Goal: Task Accomplishment & Management: Manage account settings

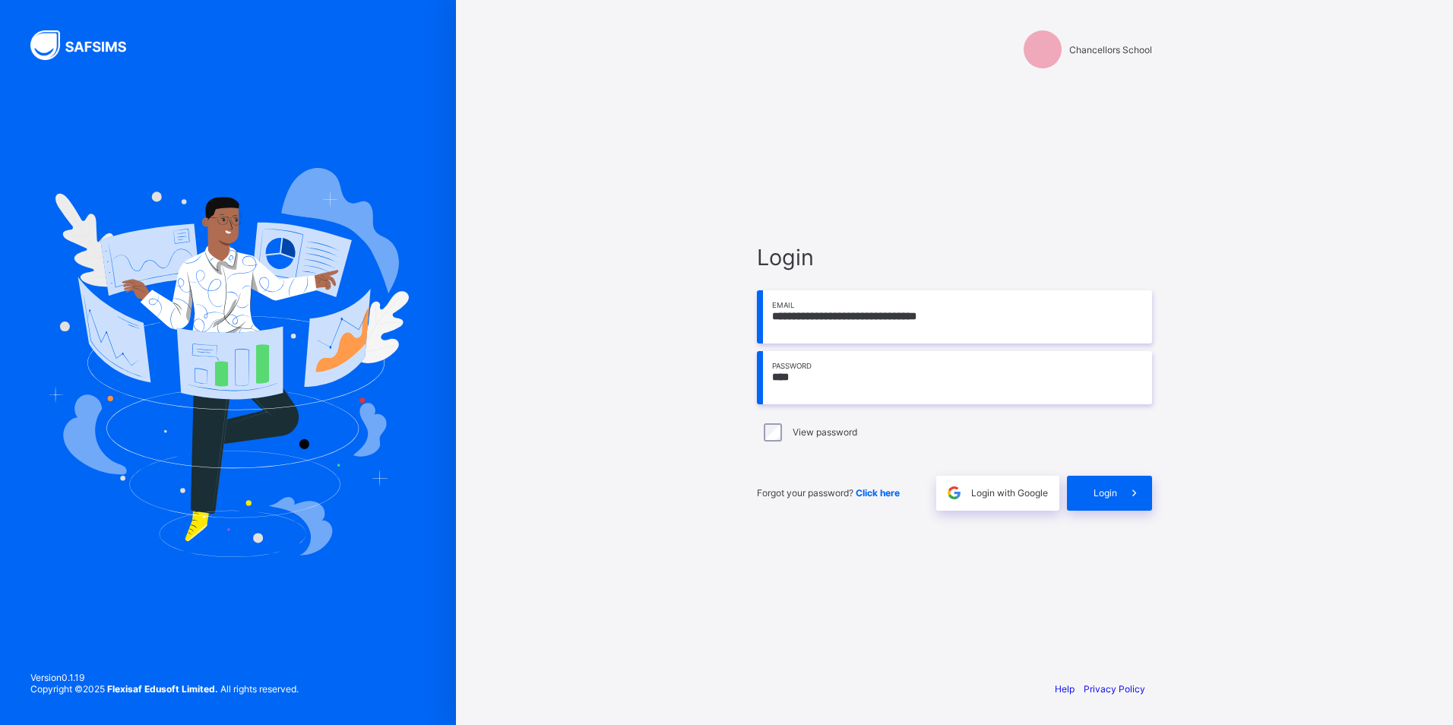
type input "**********"
click at [1095, 489] on span "Login" at bounding box center [1106, 492] width 24 height 11
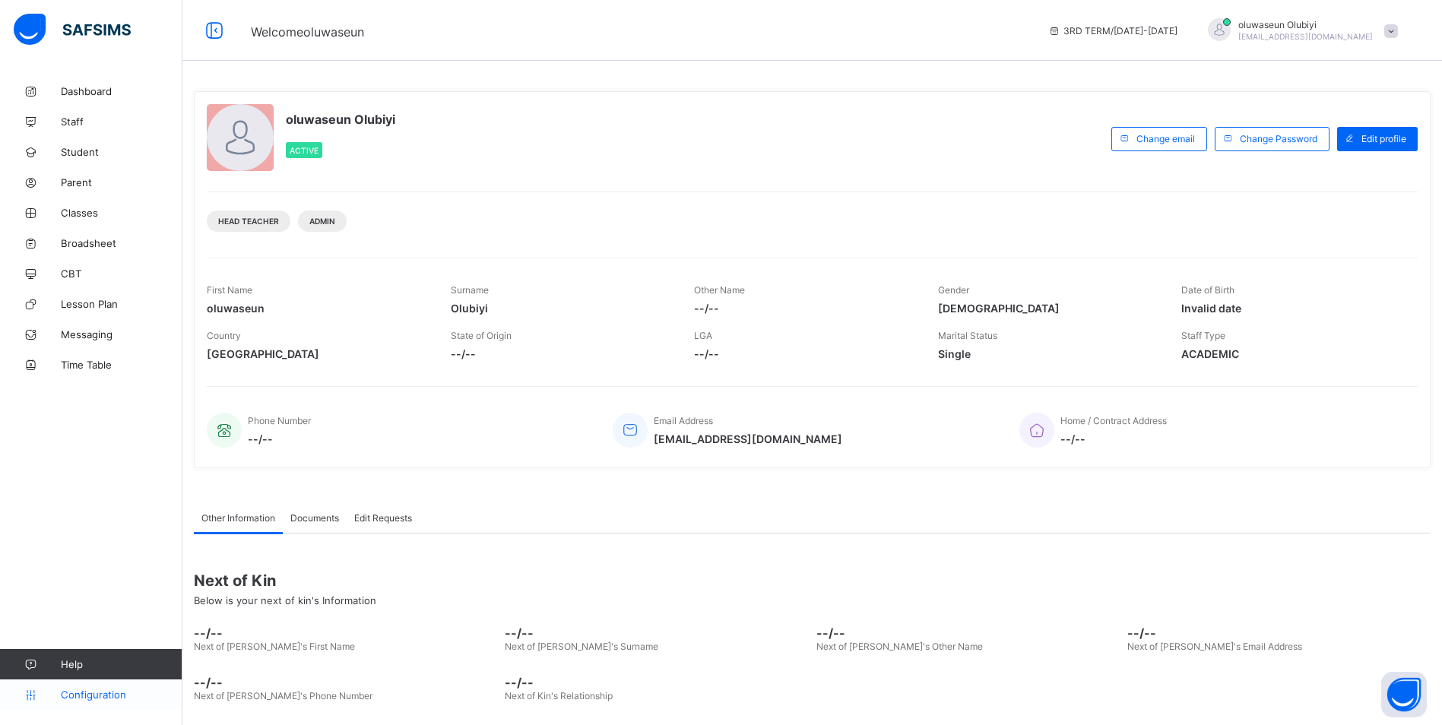
click at [91, 697] on span "Configuration" at bounding box center [121, 695] width 121 height 12
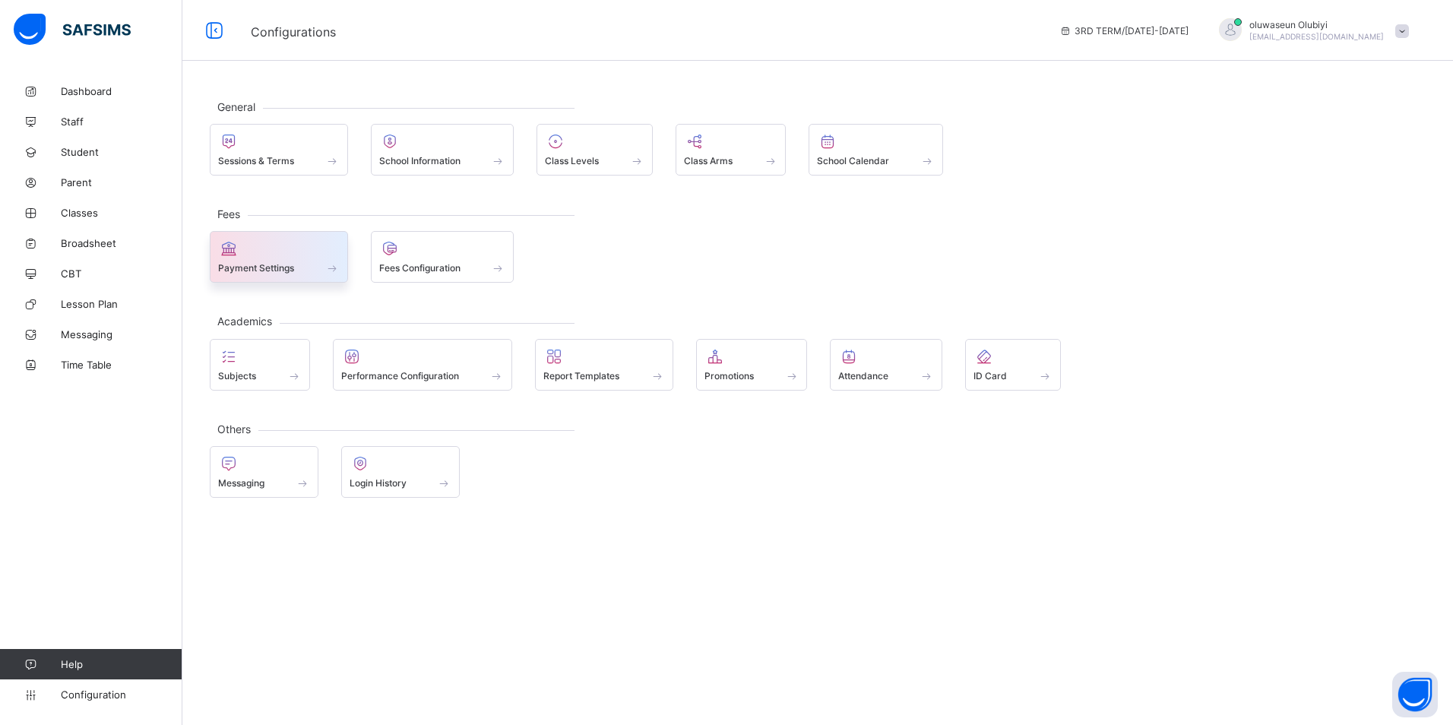
click at [311, 264] on div "Payment Settings" at bounding box center [279, 267] width 122 height 13
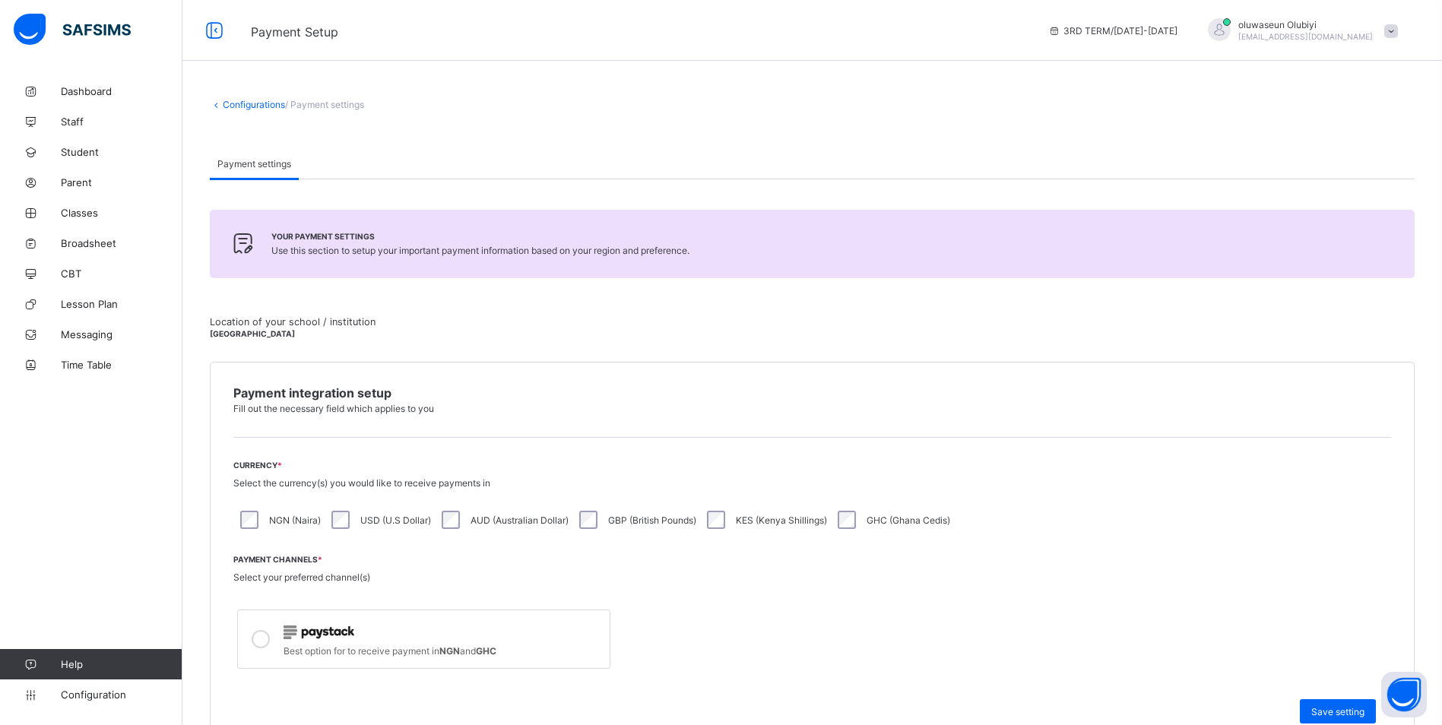
click at [1397, 34] on span at bounding box center [1391, 31] width 14 height 14
click at [908, 197] on div "Your payment settings Use this section to setup your important payment informat…" at bounding box center [812, 698] width 1205 height 1038
click at [66, 663] on span "Help" at bounding box center [121, 664] width 121 height 12
click at [68, 92] on span "Dashboard" at bounding box center [122, 91] width 122 height 12
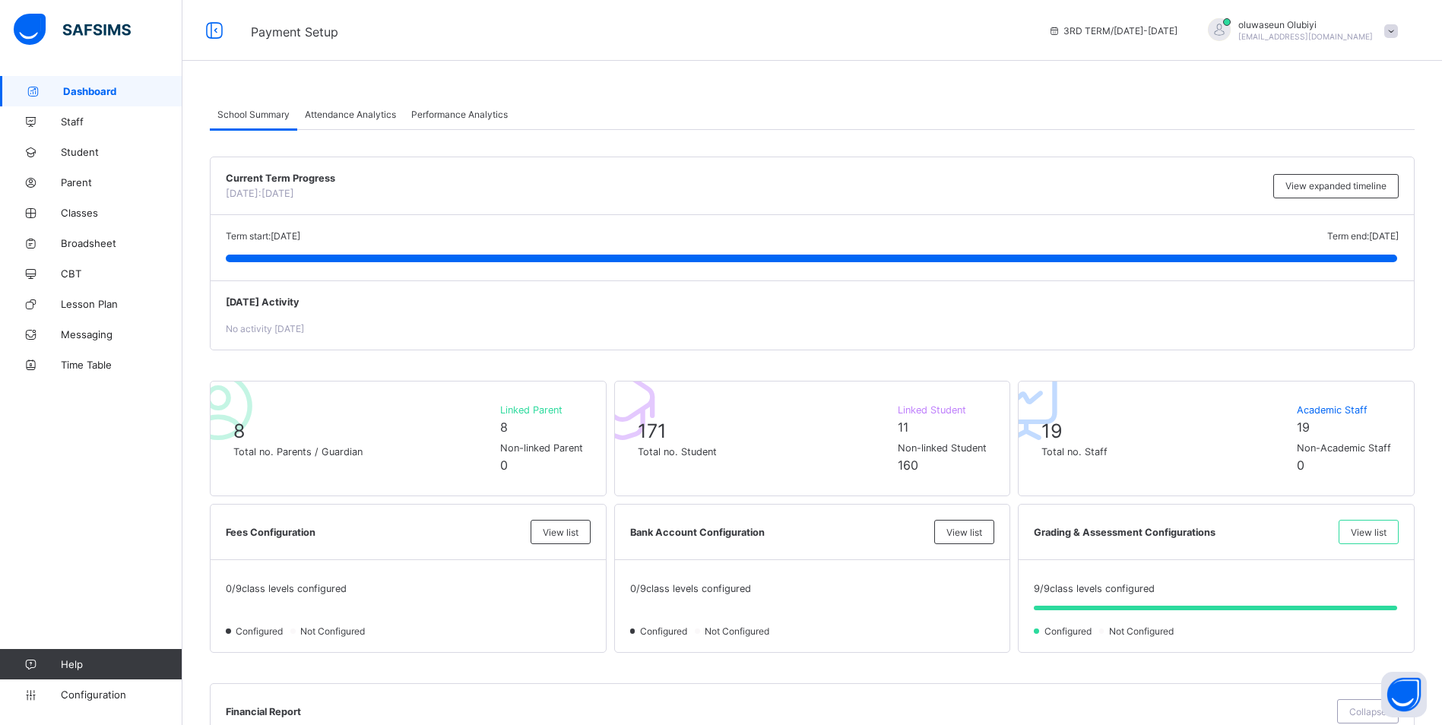
scroll to position [162, 0]
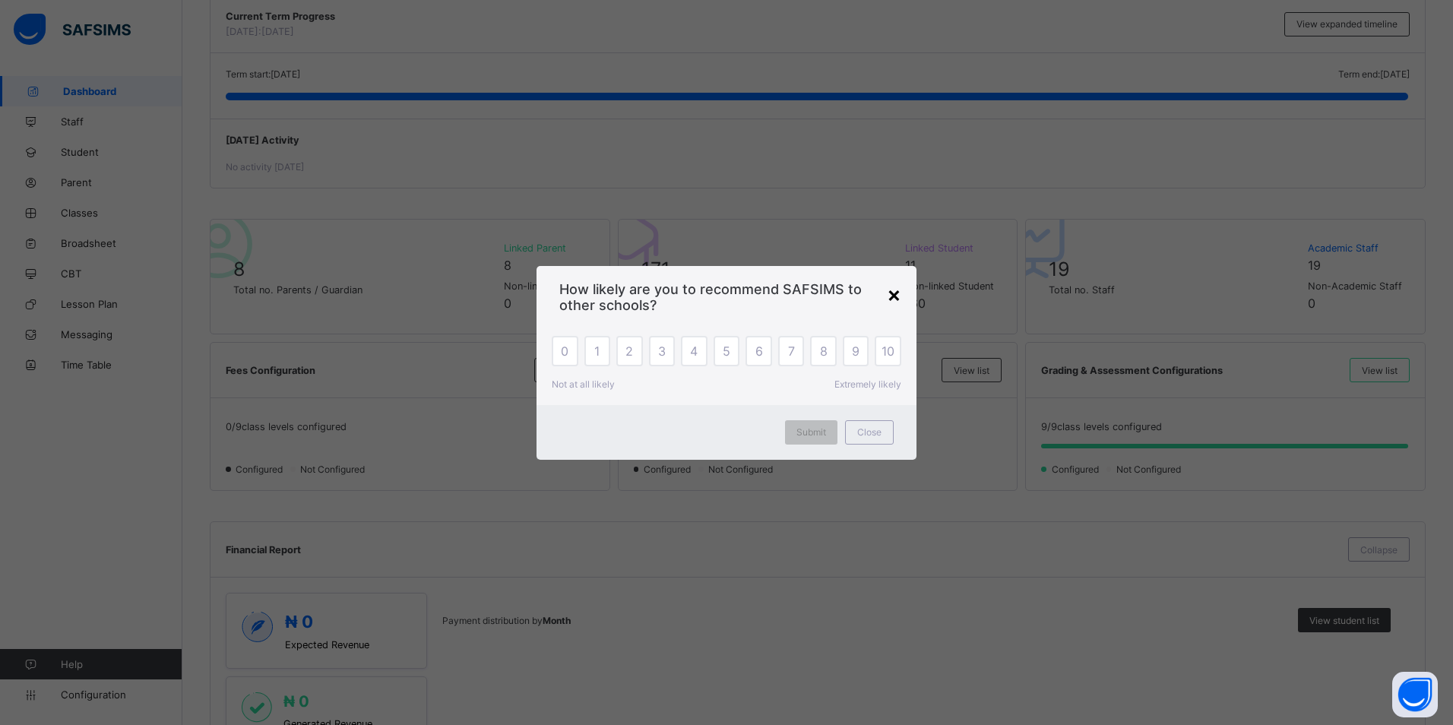
click at [895, 284] on div "×" at bounding box center [894, 294] width 14 height 26
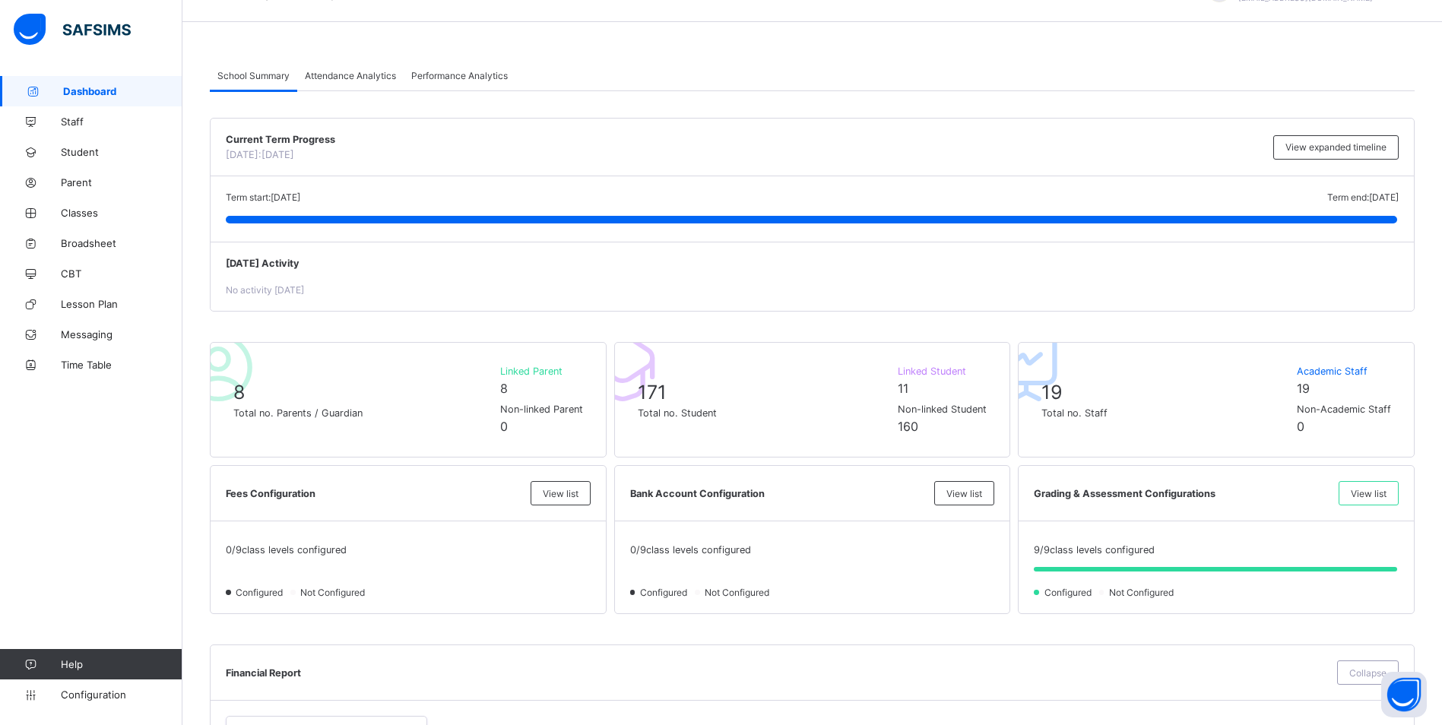
scroll to position [0, 0]
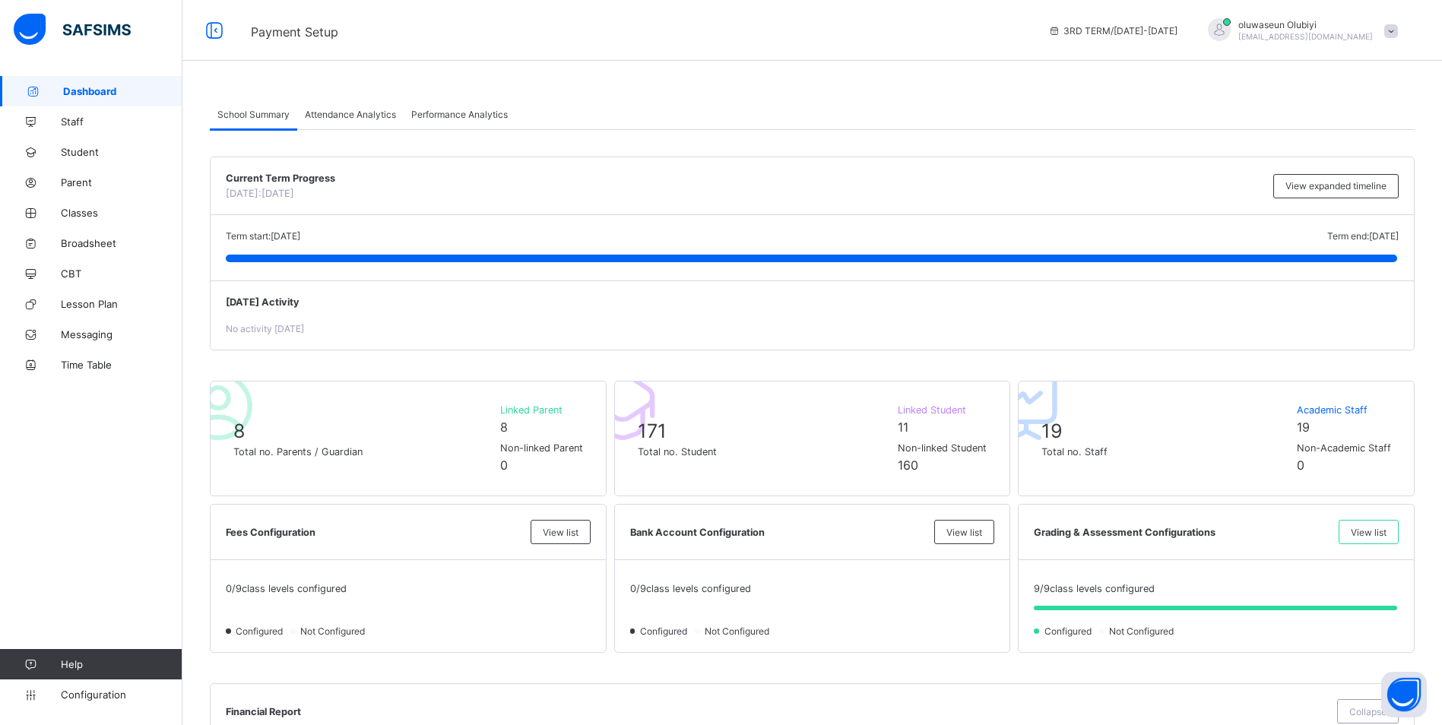
click at [386, 117] on span "Attendance Analytics" at bounding box center [350, 114] width 91 height 11
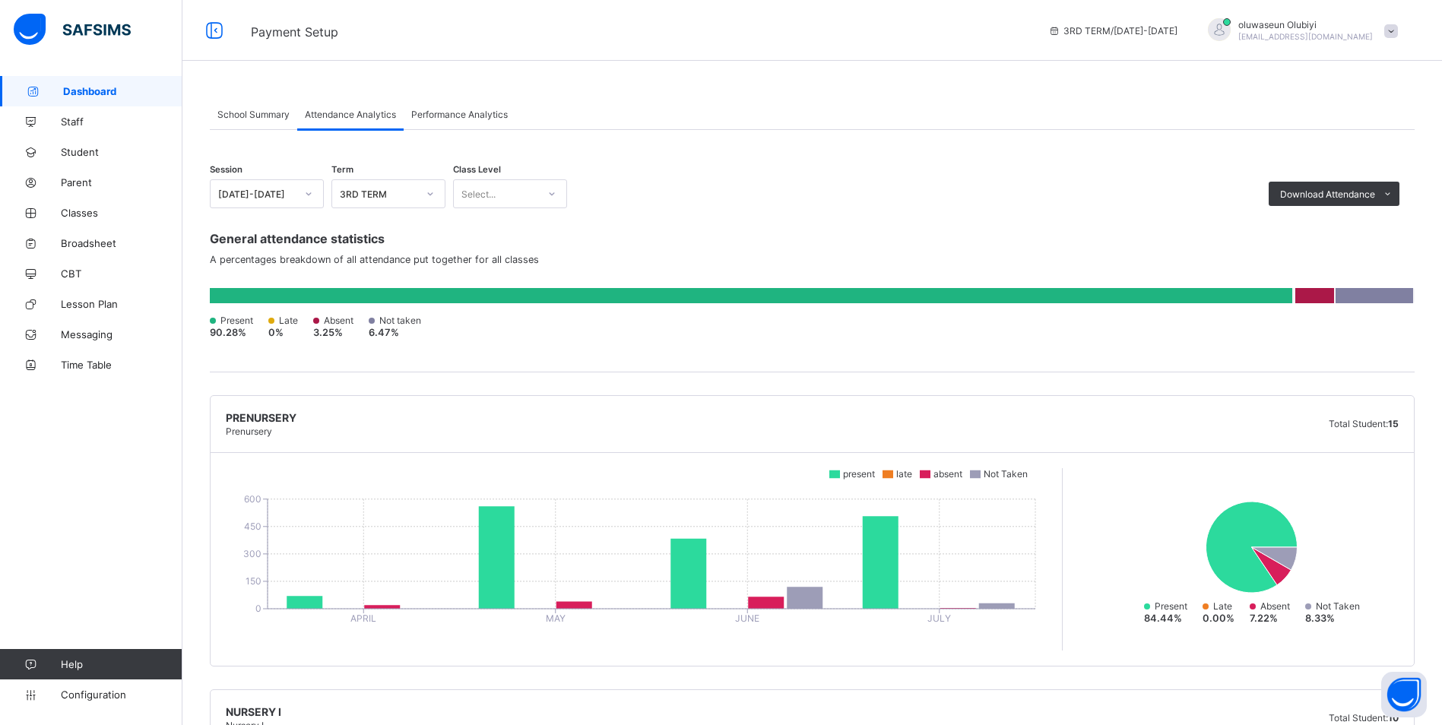
click at [251, 122] on div "School Summary" at bounding box center [253, 114] width 87 height 30
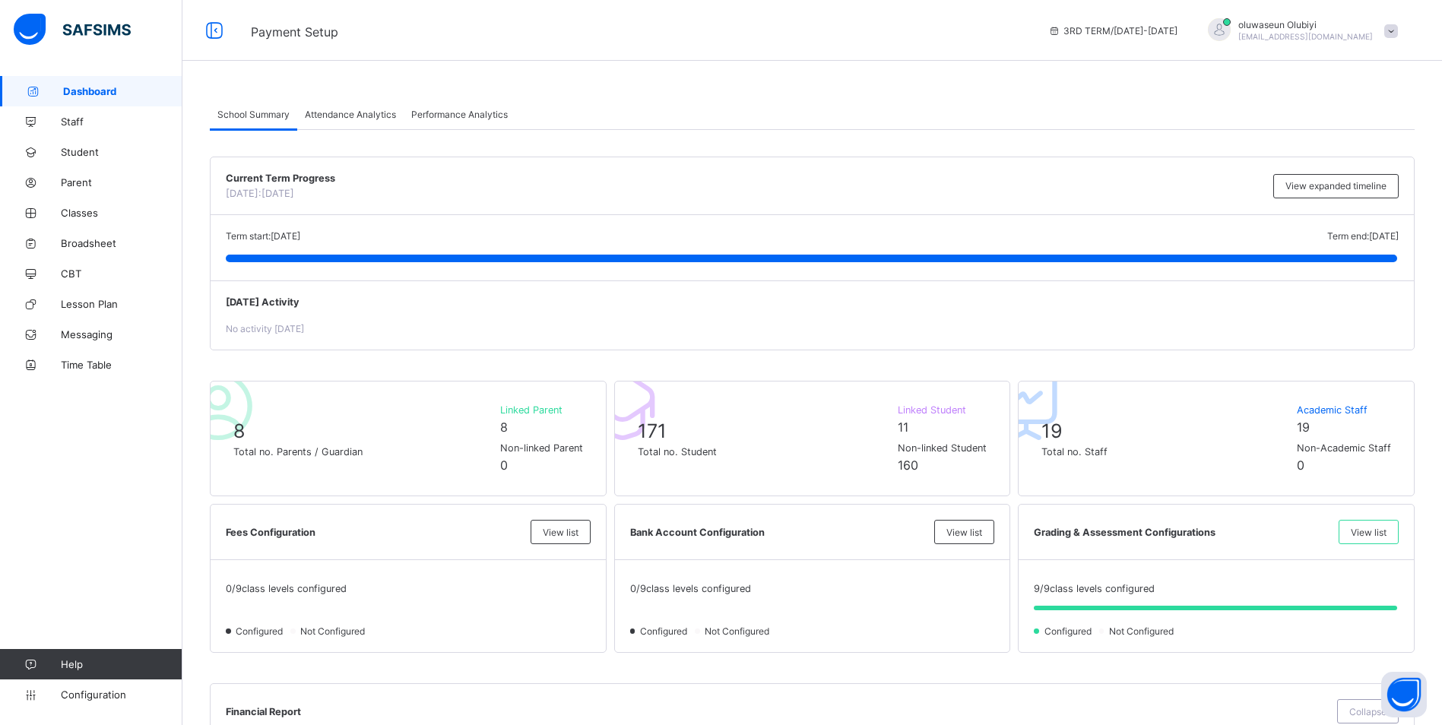
click at [78, 123] on span "Staff" at bounding box center [122, 122] width 122 height 12
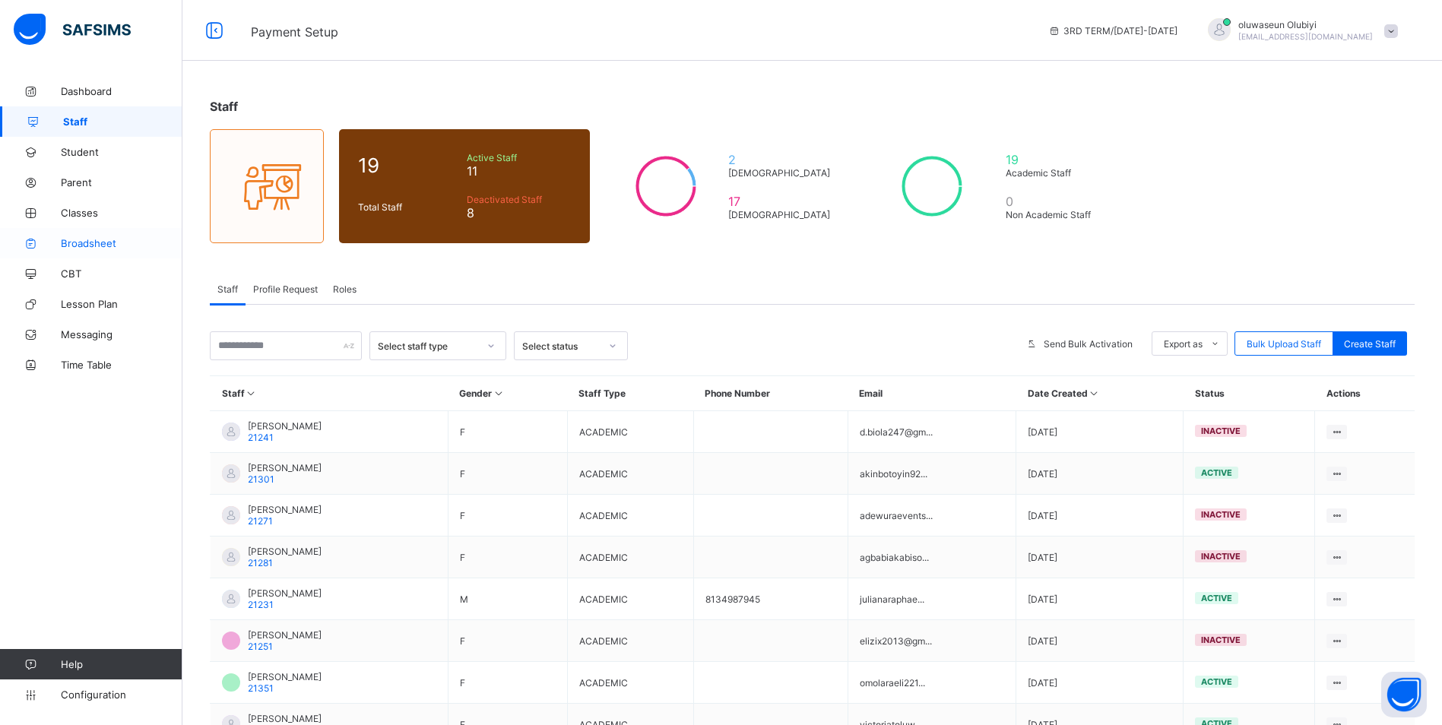
click at [81, 239] on span "Broadsheet" at bounding box center [122, 243] width 122 height 12
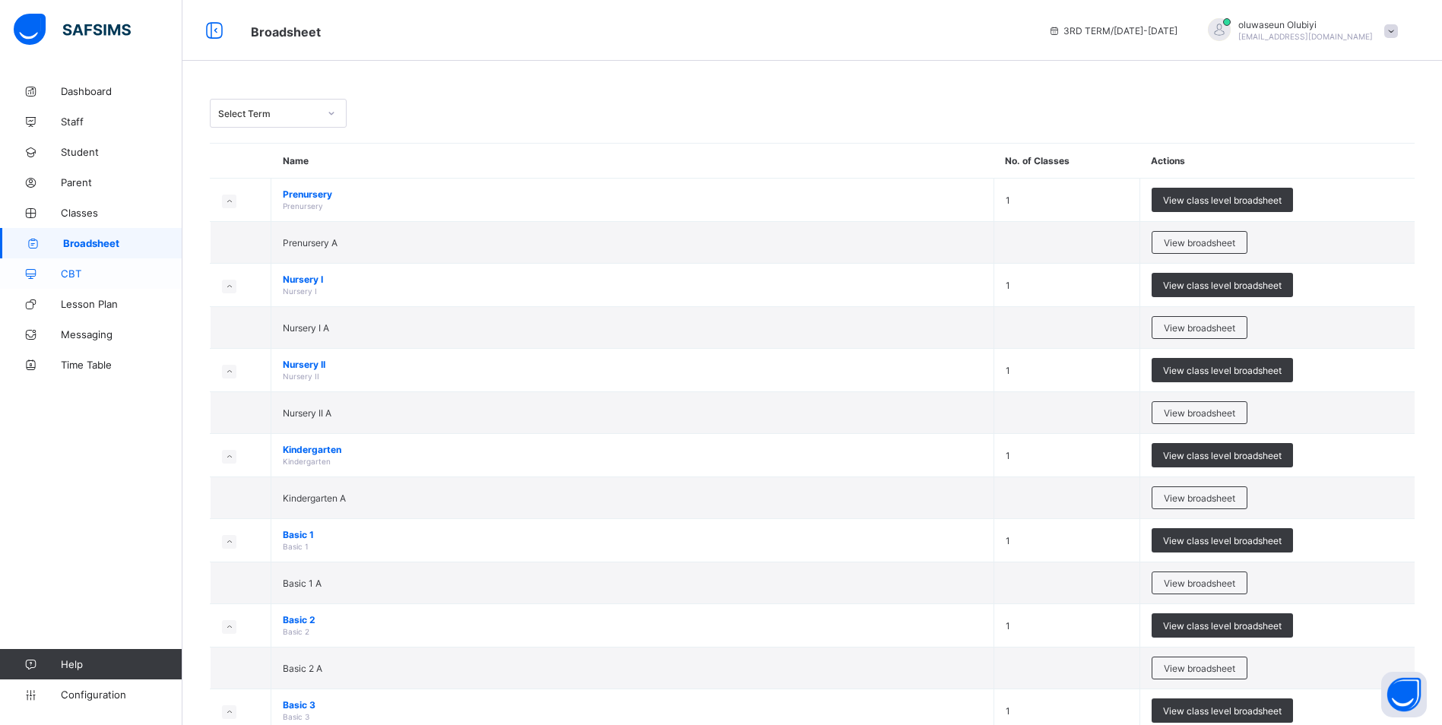
click at [78, 268] on span "CBT" at bounding box center [122, 274] width 122 height 12
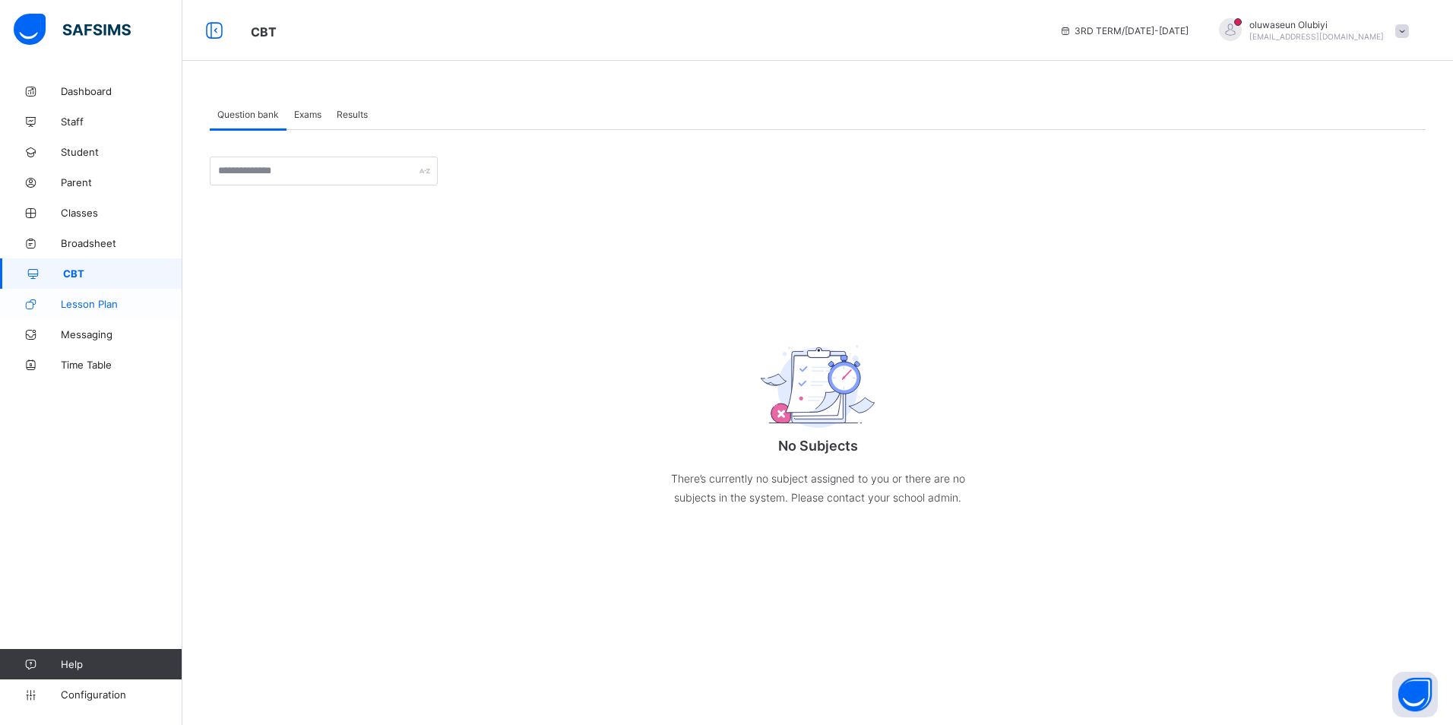
click at [84, 306] on span "Lesson Plan" at bounding box center [122, 304] width 122 height 12
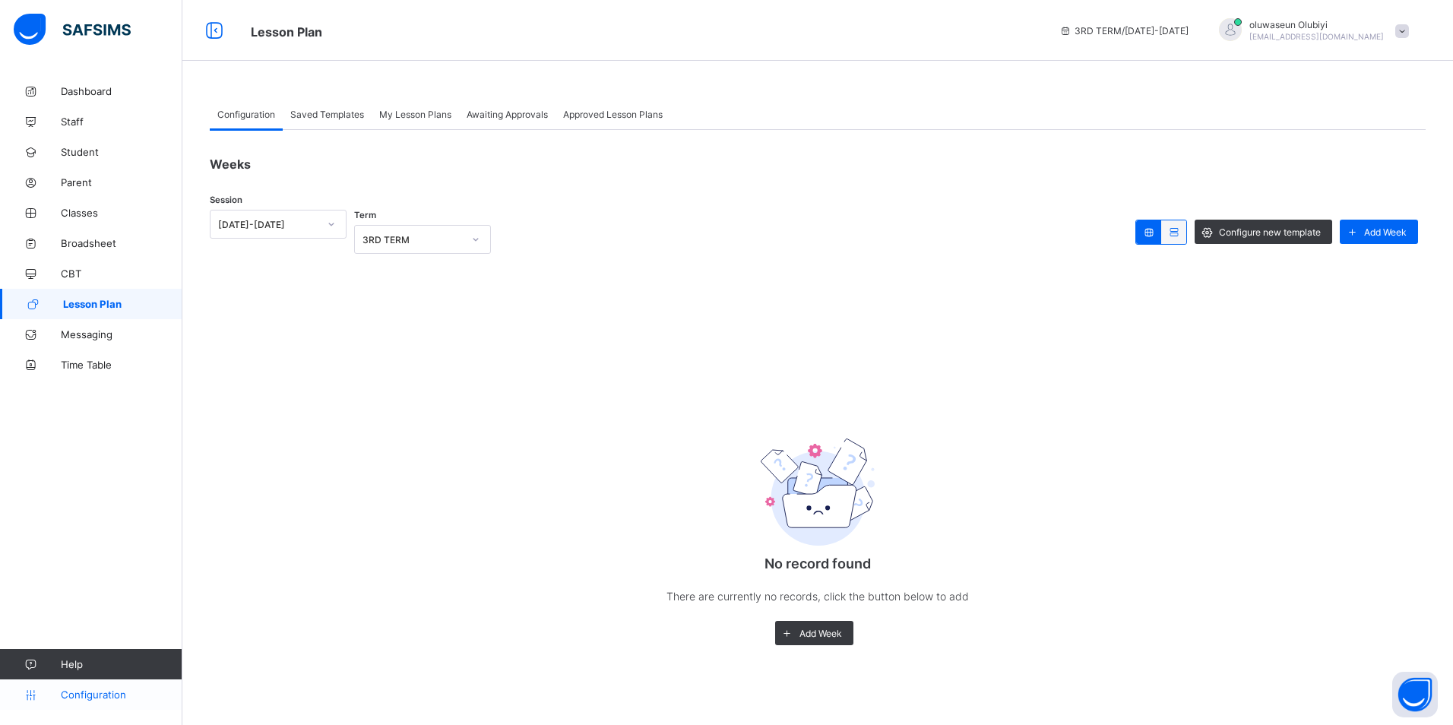
click at [93, 690] on span "Configuration" at bounding box center [121, 695] width 121 height 12
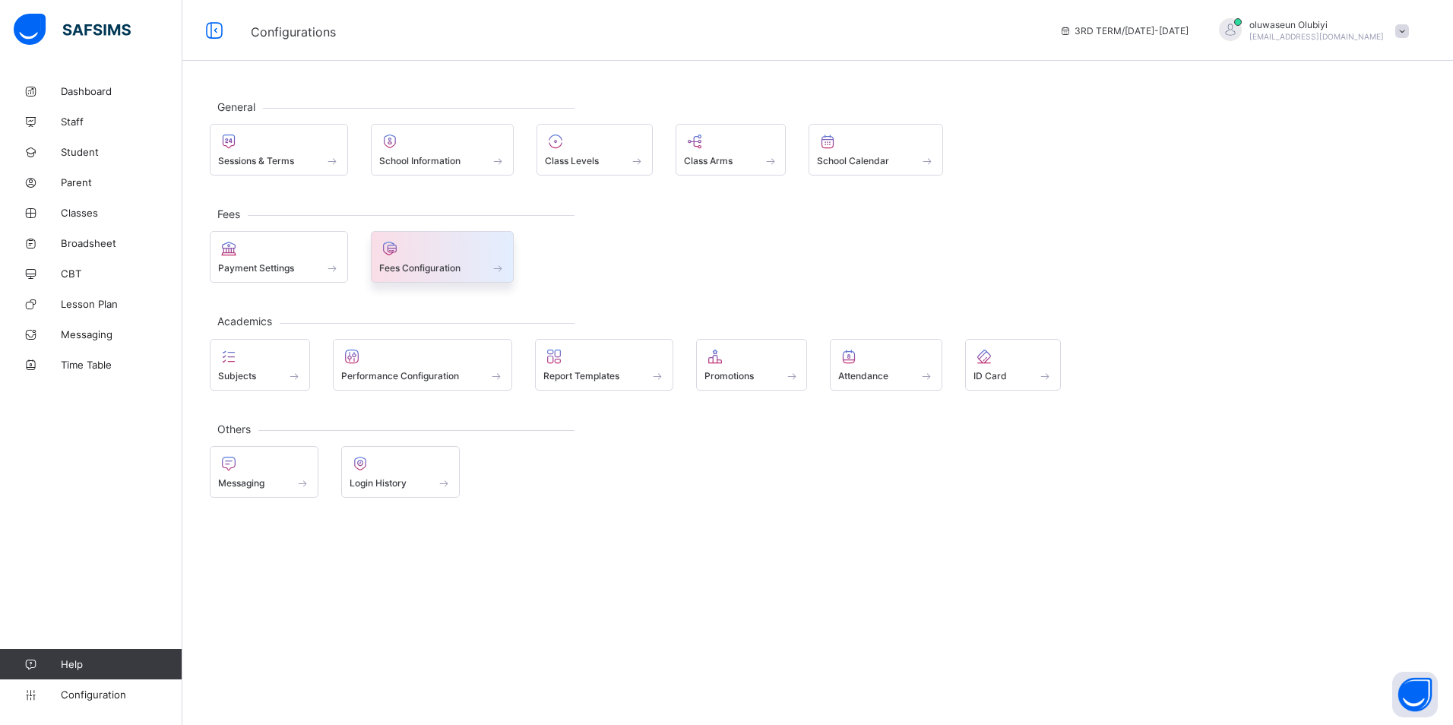
click at [432, 265] on span "Fees Configuration" at bounding box center [419, 267] width 81 height 11
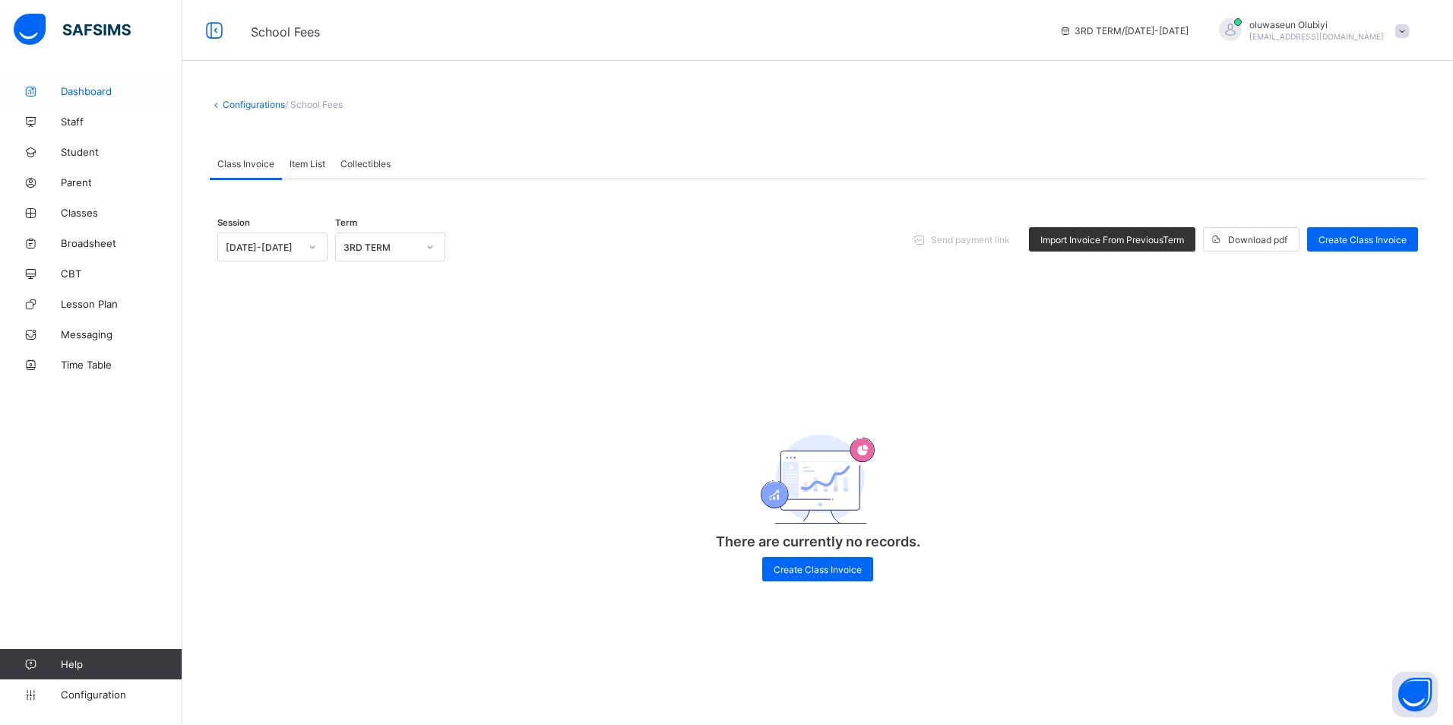
click at [92, 97] on span "Dashboard" at bounding box center [122, 91] width 122 height 12
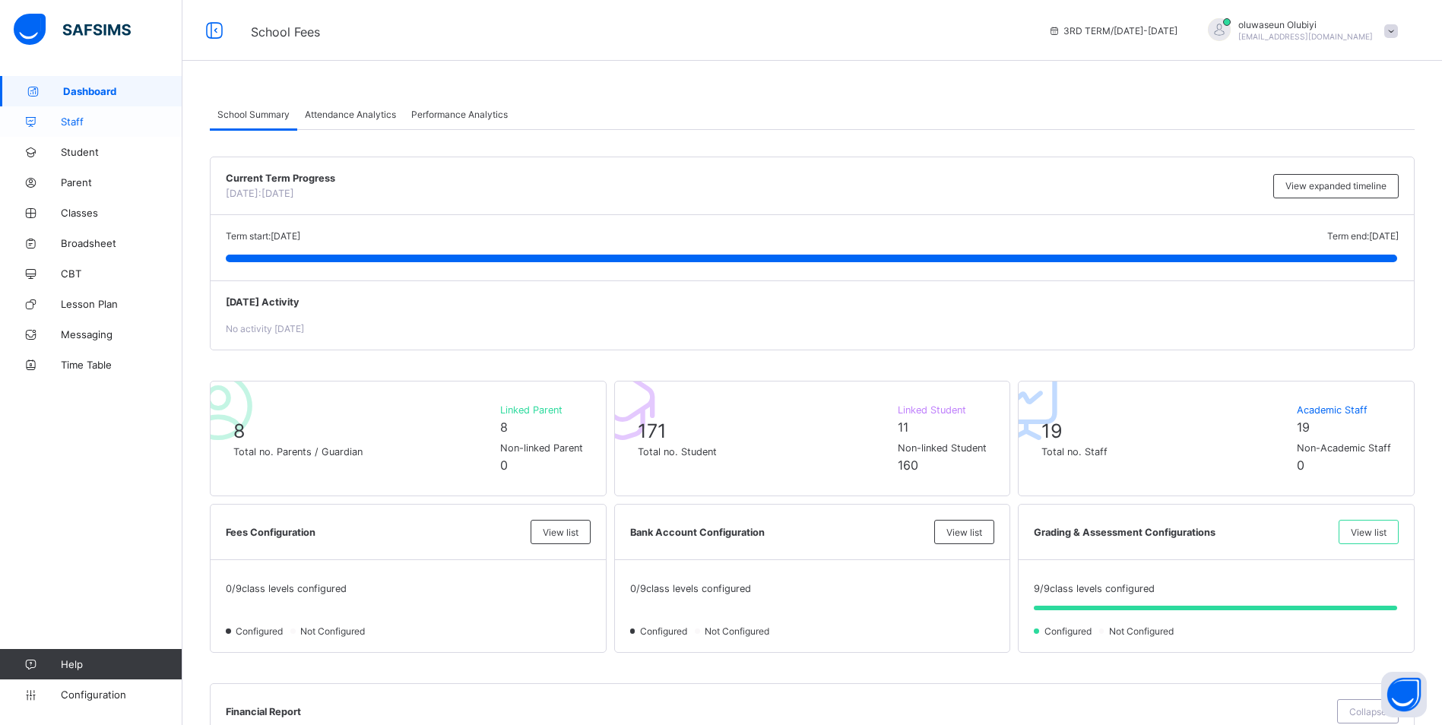
click at [78, 127] on span "Staff" at bounding box center [122, 122] width 122 height 12
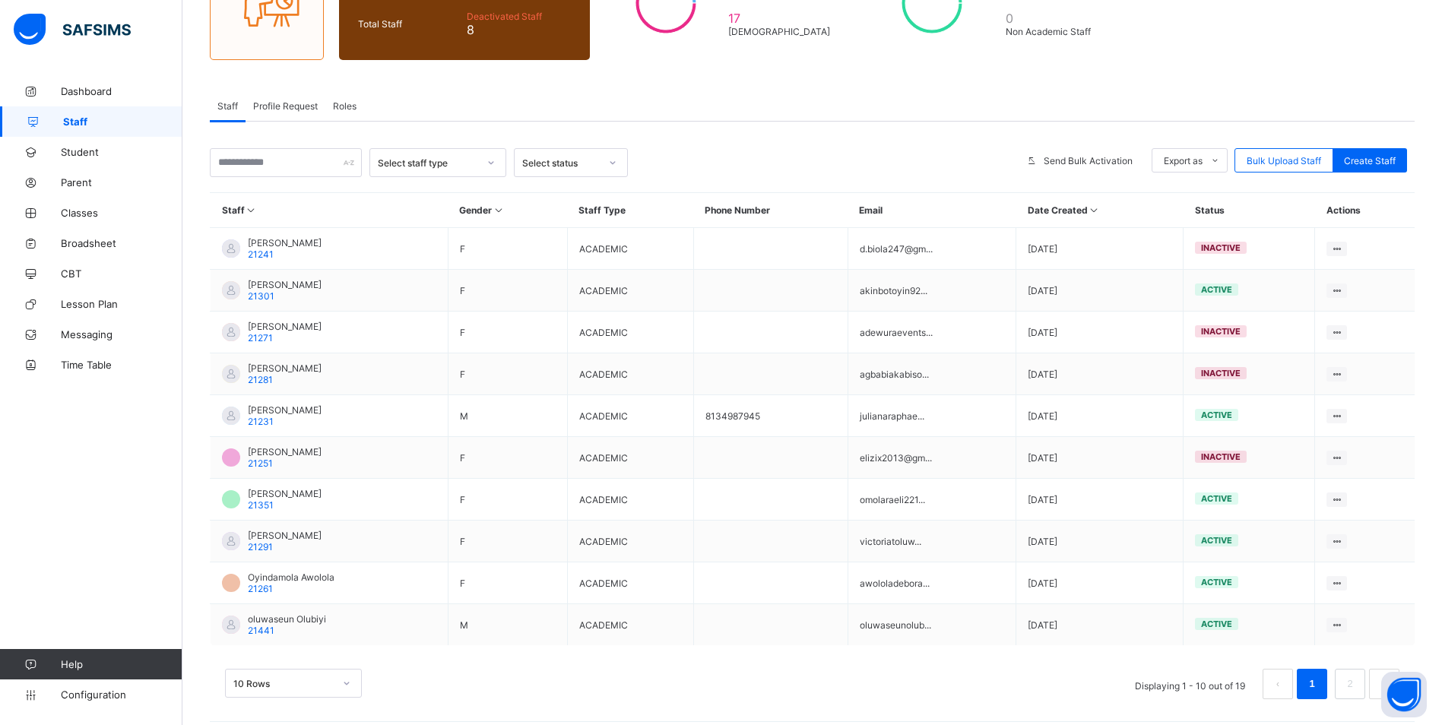
scroll to position [182, 0]
click at [108, 694] on span "Configuration" at bounding box center [121, 695] width 121 height 12
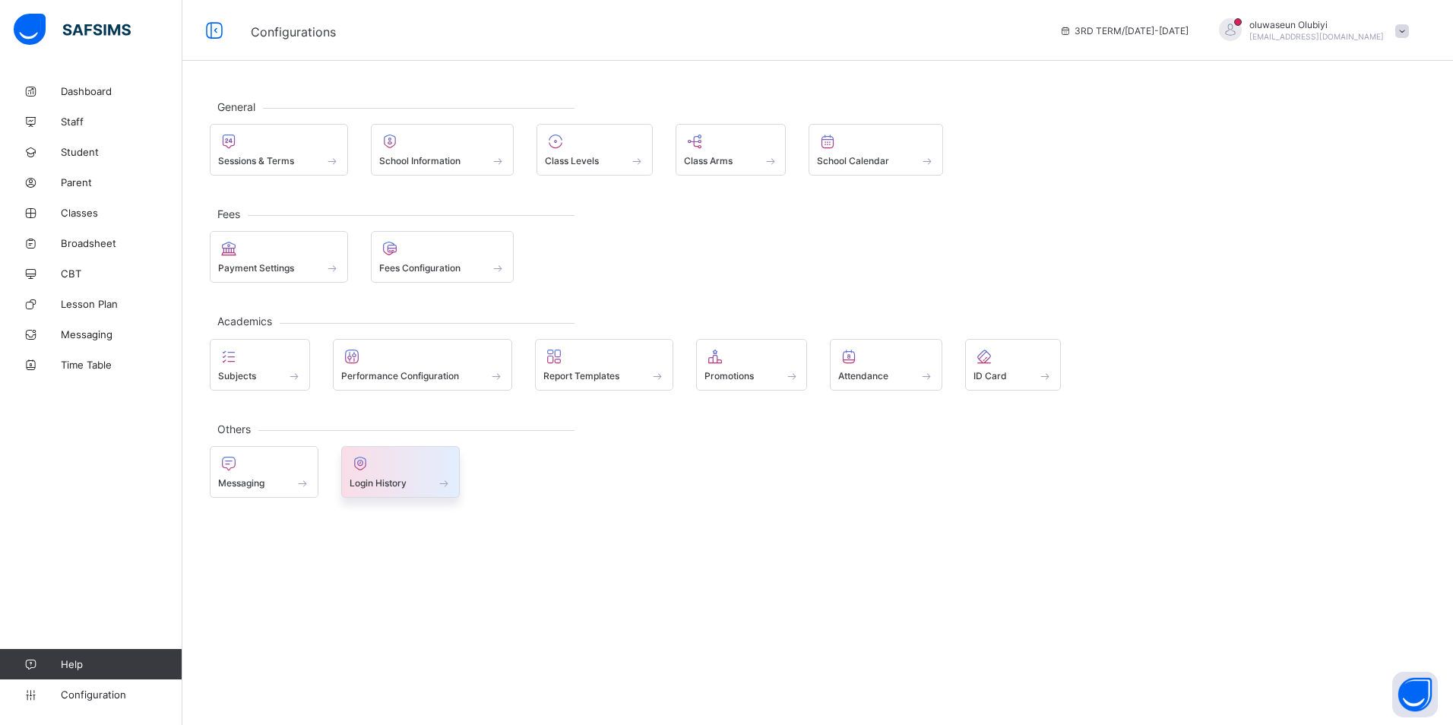
click at [411, 474] on span at bounding box center [401, 475] width 103 height 4
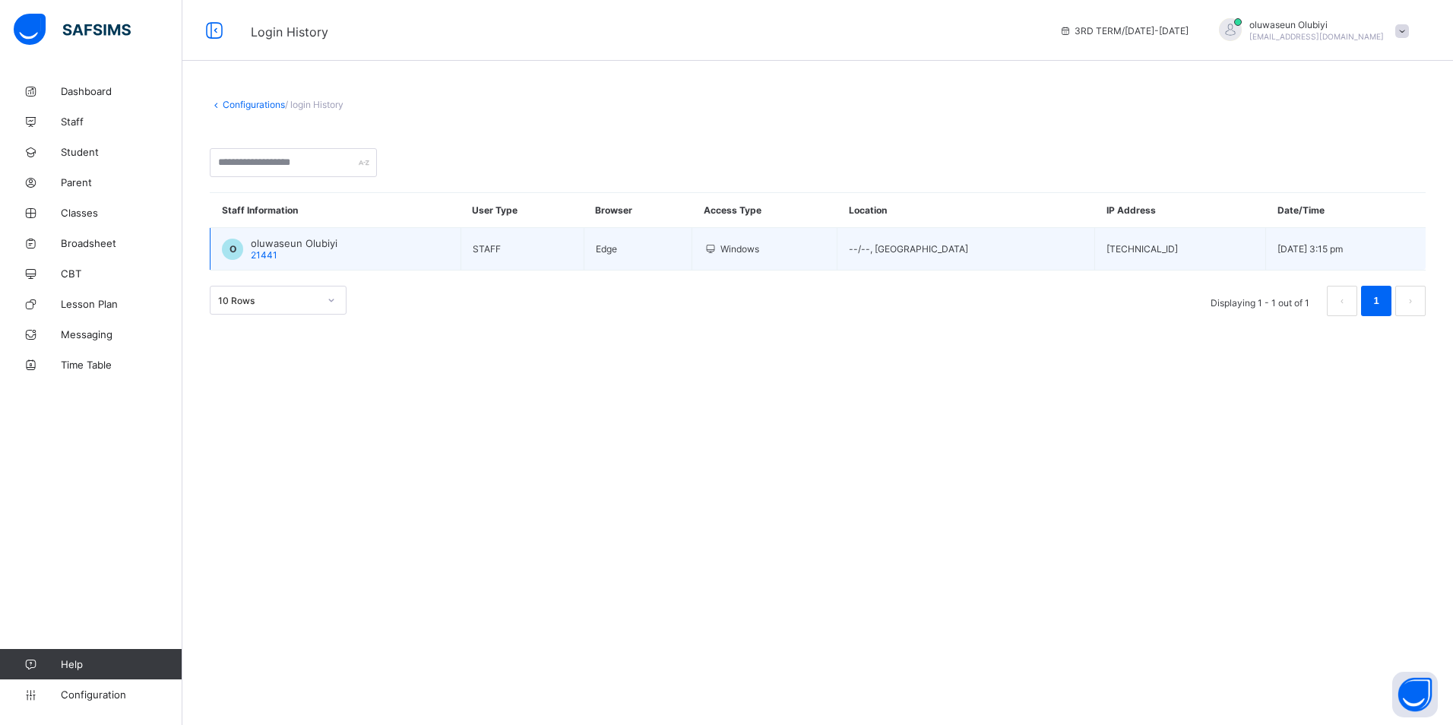
click at [237, 251] on div "O" at bounding box center [232, 249] width 21 height 21
click at [618, 242] on td "Edge" at bounding box center [638, 249] width 108 height 43
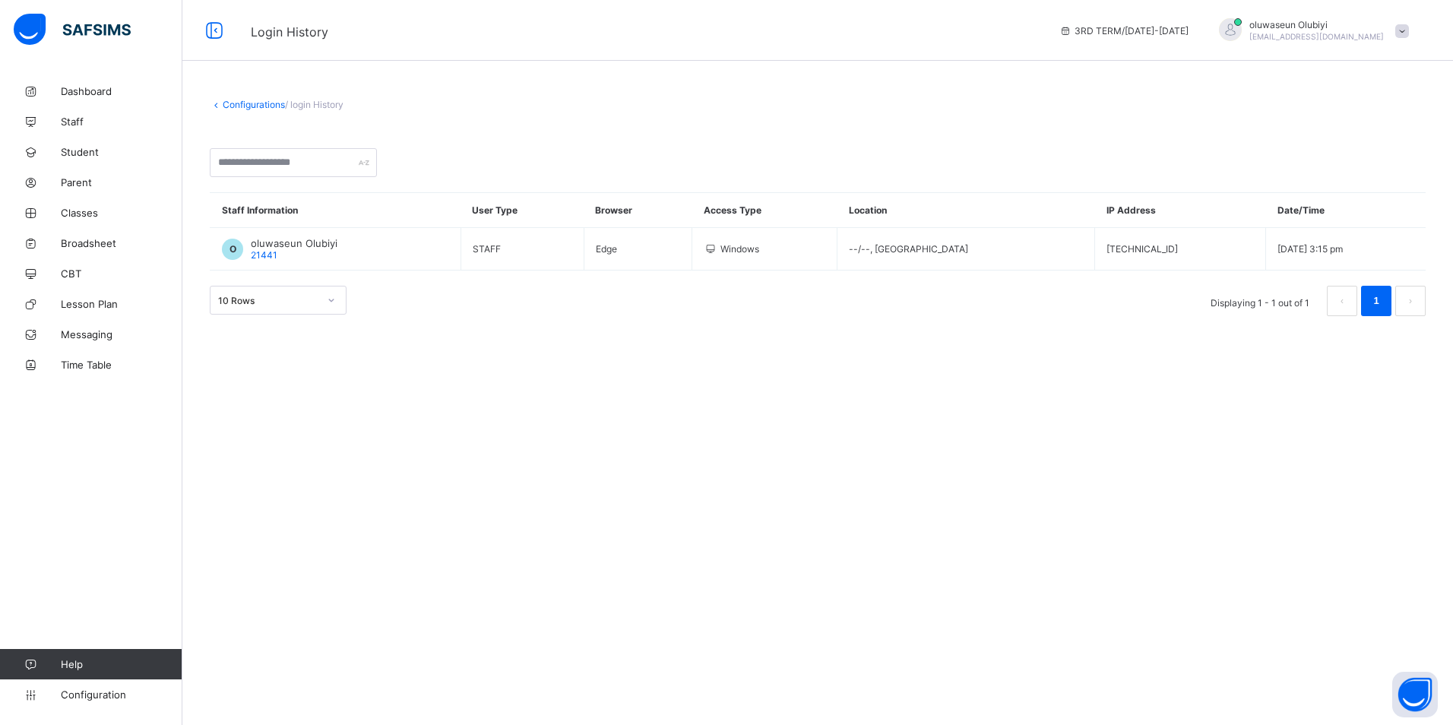
click at [1407, 28] on span at bounding box center [1402, 31] width 14 height 14
click at [1372, 178] on span "Subscription" at bounding box center [1348, 178] width 76 height 11
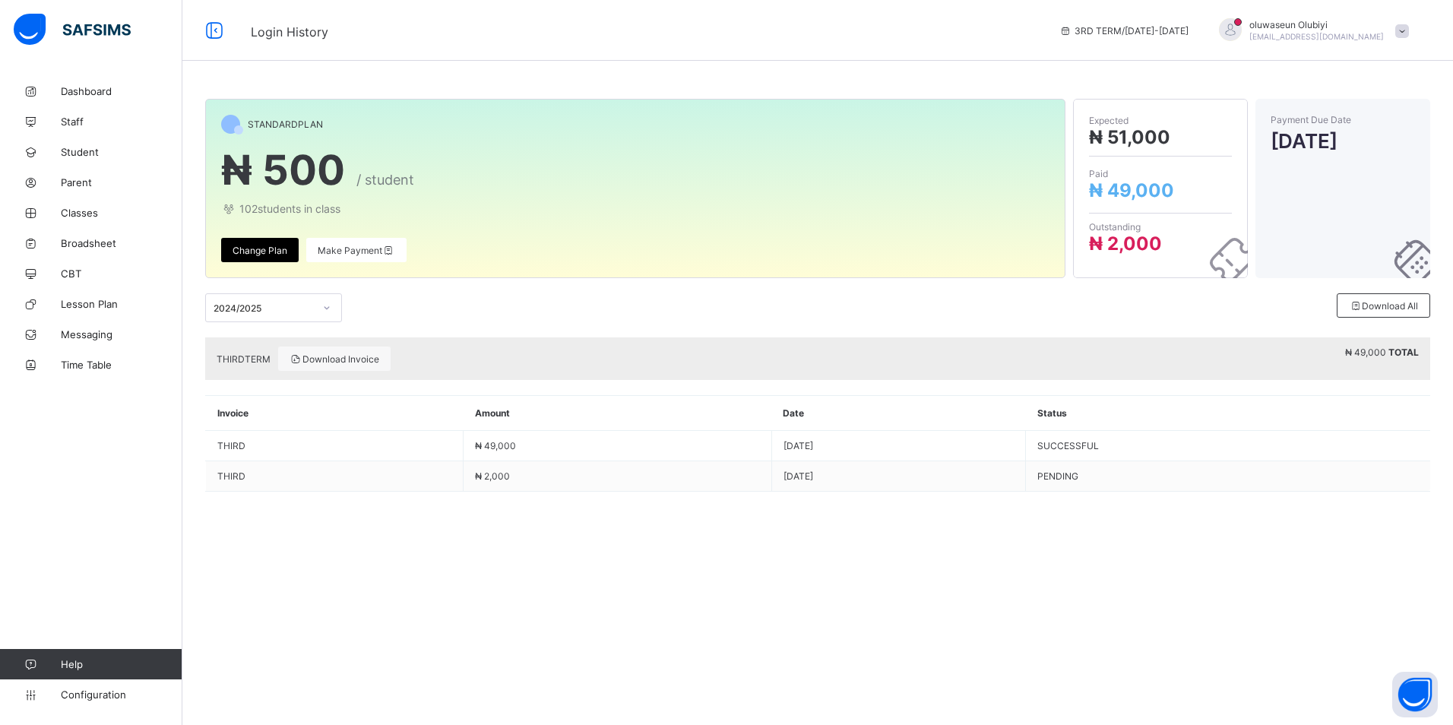
click at [271, 247] on span "Change Plan" at bounding box center [260, 250] width 55 height 11
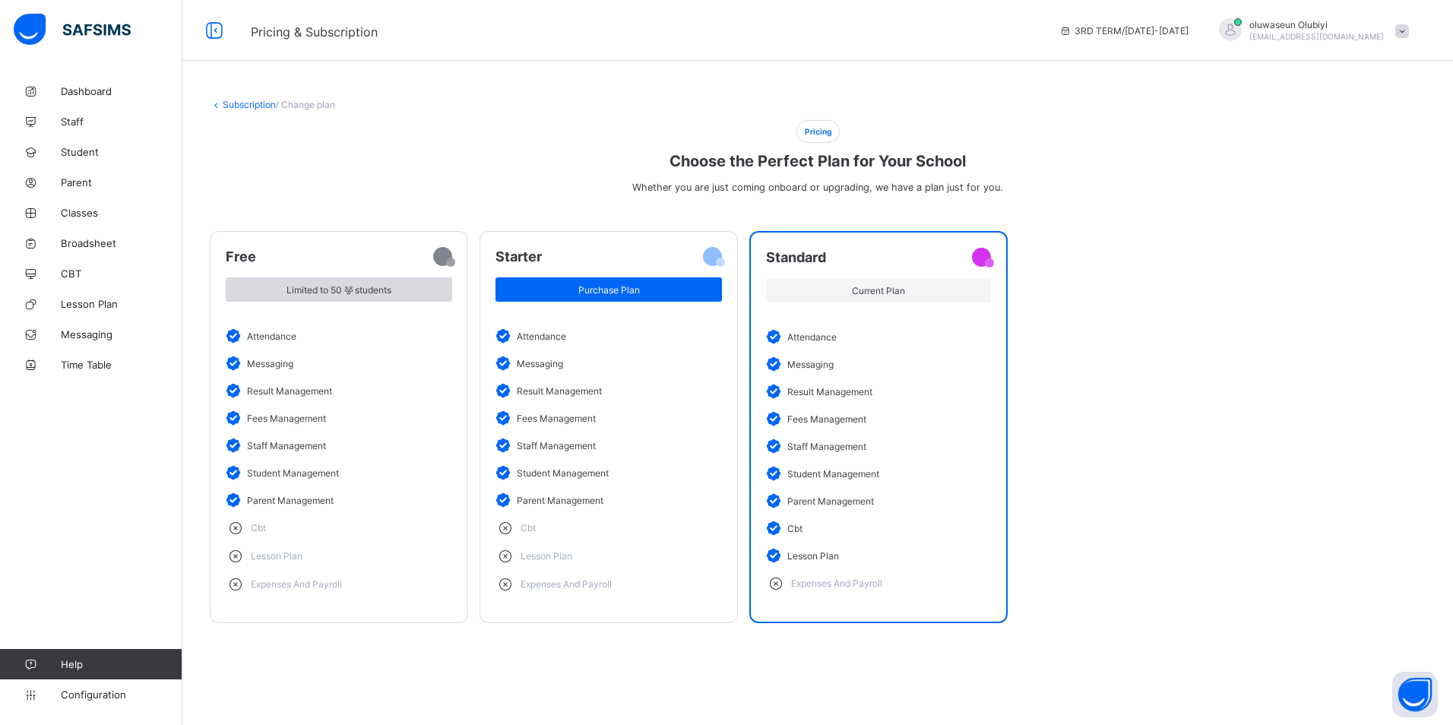
click at [394, 301] on div "Limited to 50 students" at bounding box center [339, 289] width 226 height 24
click at [895, 269] on div "Current Plan" at bounding box center [878, 290] width 225 height 47
